Goal: Information Seeking & Learning: Find specific page/section

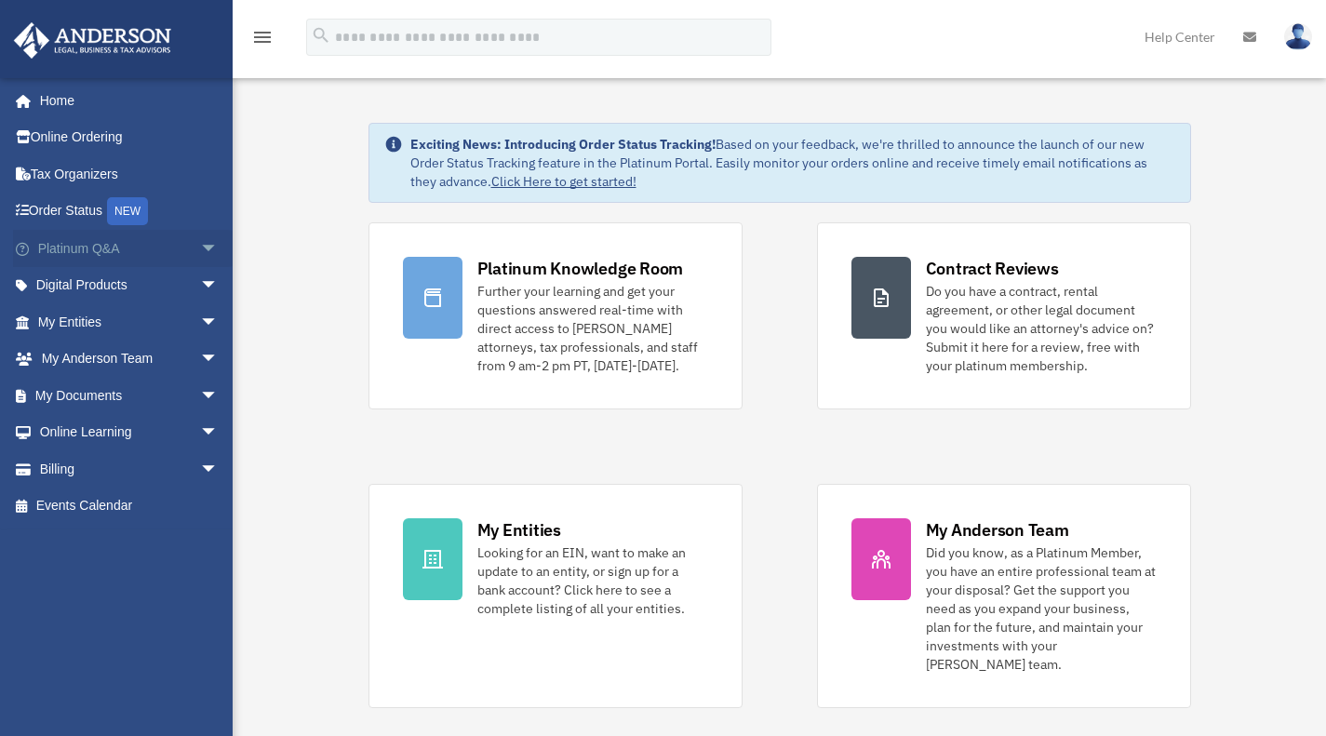
click at [200, 248] on span "arrow_drop_down" at bounding box center [218, 249] width 37 height 38
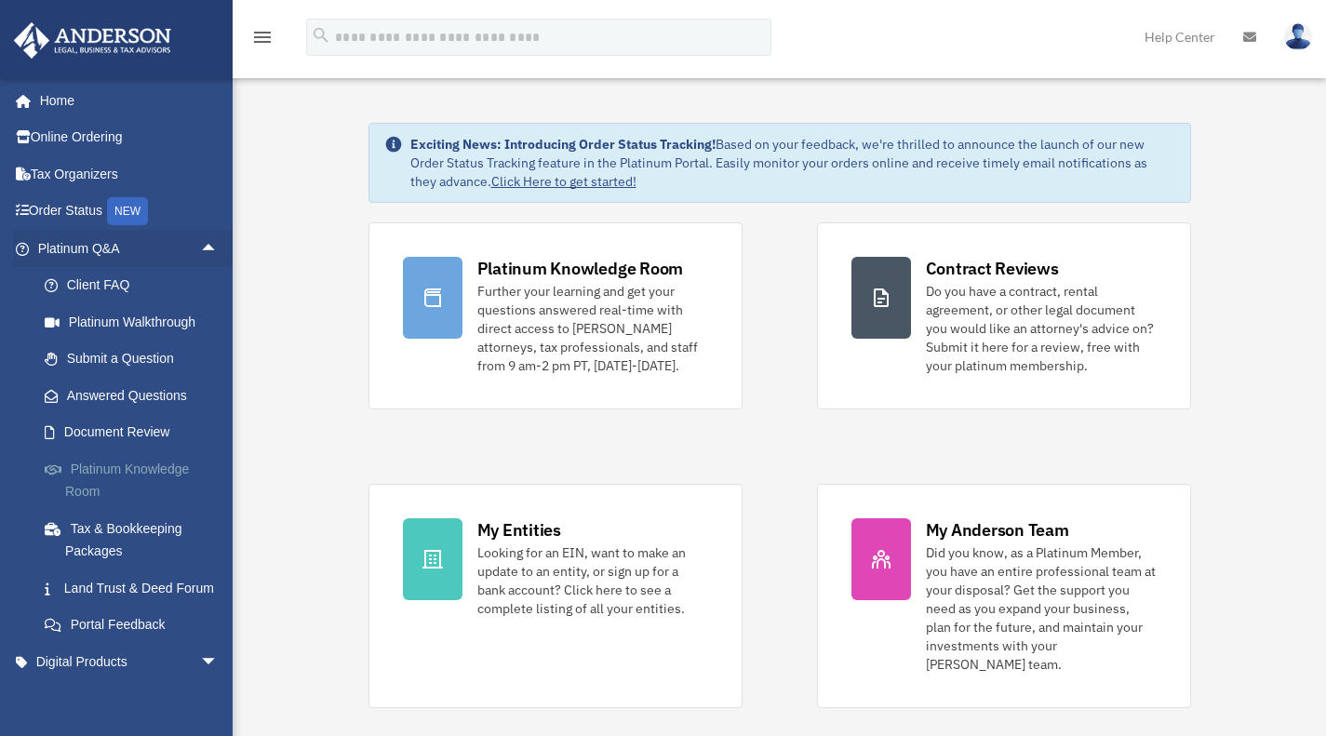
click at [125, 466] on link "Platinum Knowledge Room" at bounding box center [136, 481] width 221 height 60
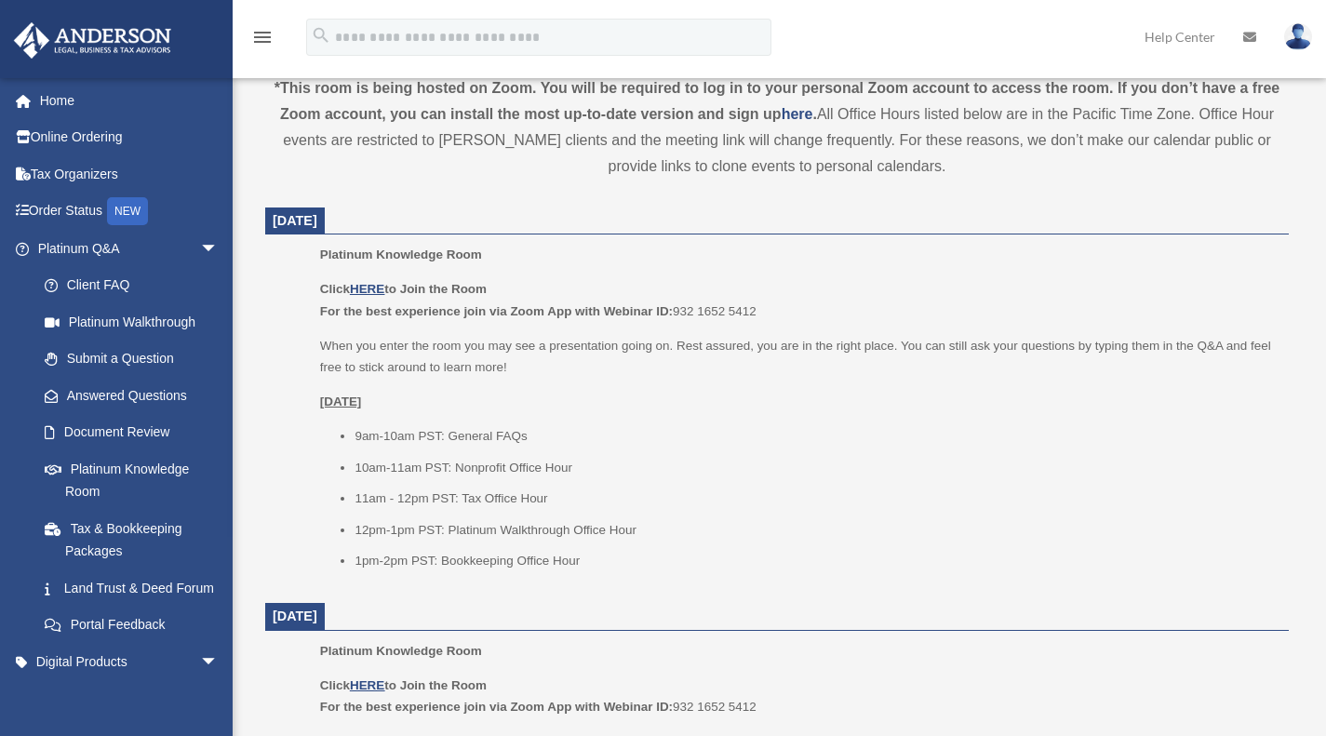
scroll to position [667, 0]
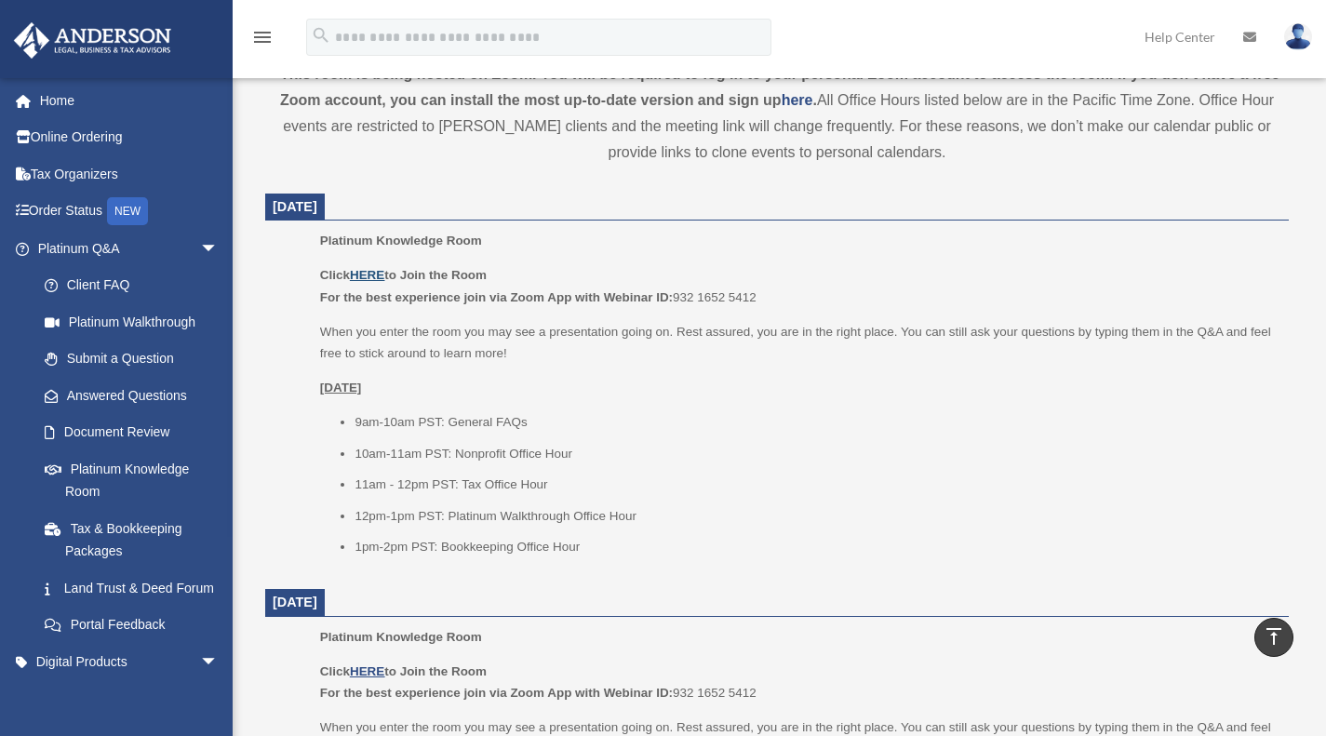
click at [364, 274] on u "HERE" at bounding box center [367, 275] width 34 height 14
